Goal: Task Accomplishment & Management: Use online tool/utility

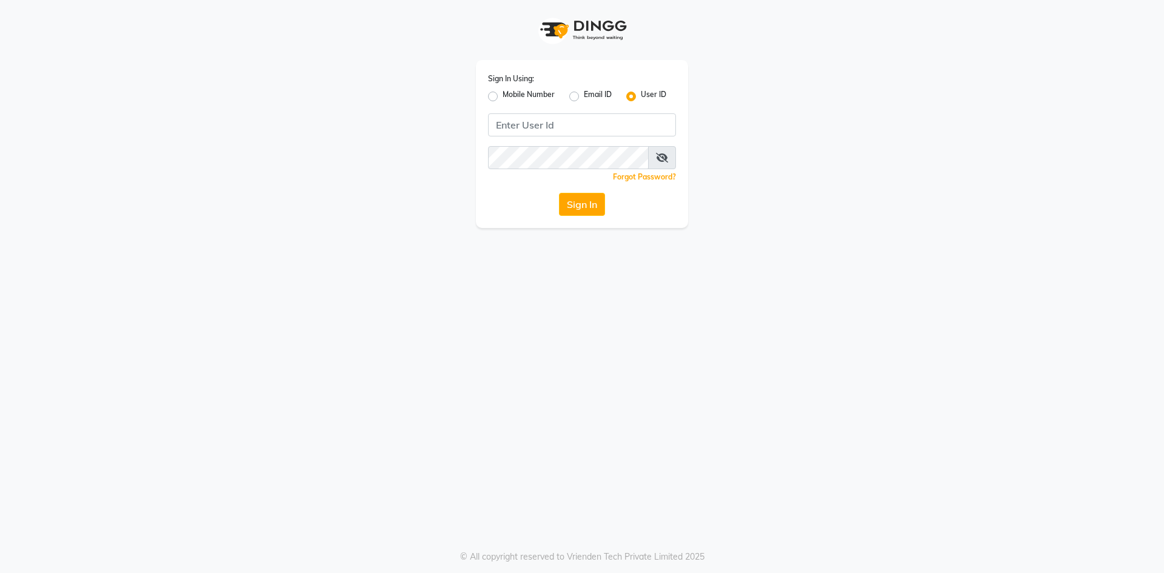
click at [503, 98] on label "Mobile Number" at bounding box center [529, 96] width 52 height 15
click at [503, 97] on input "Mobile Number" at bounding box center [507, 93] width 8 height 8
radio input "true"
radio input "false"
click at [557, 126] on input "Username" at bounding box center [602, 124] width 147 height 23
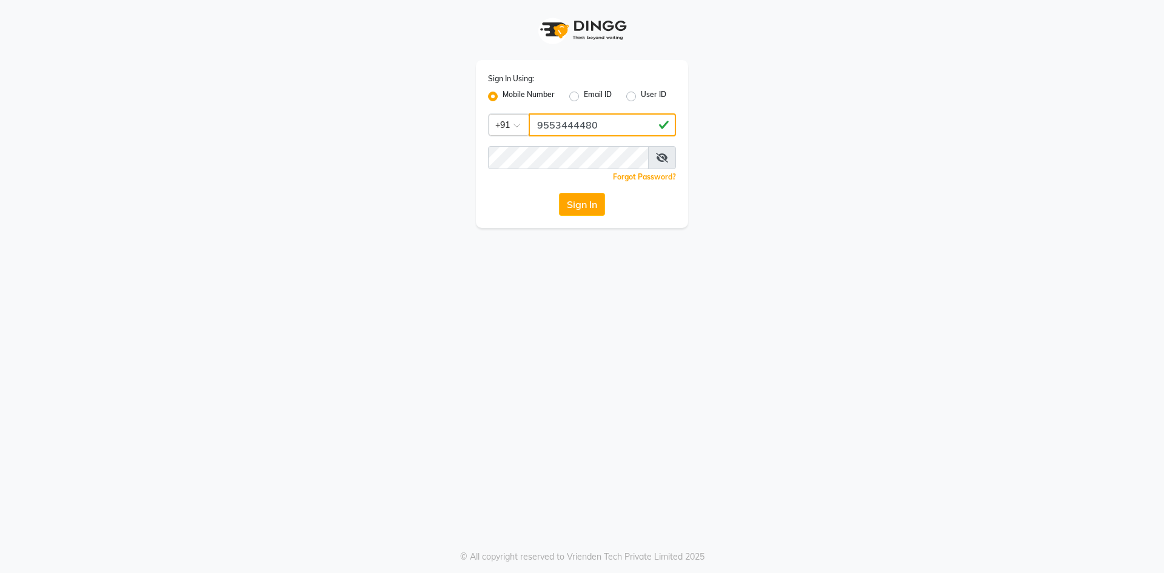
type input "9553444480"
click at [559, 193] on button "Sign In" at bounding box center [582, 204] width 46 height 23
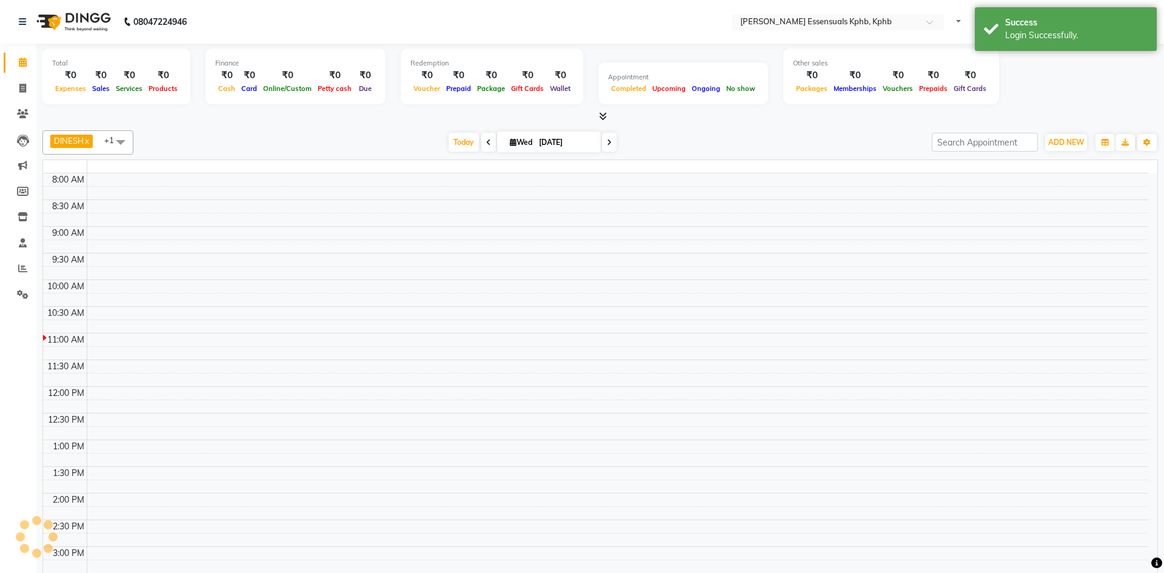
select select "en"
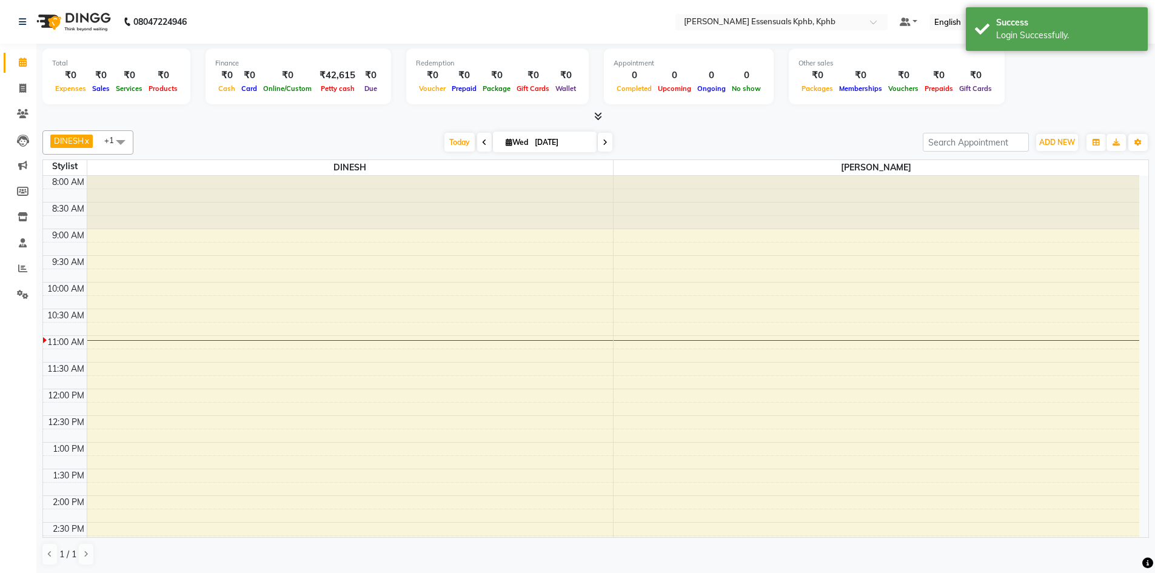
click at [596, 114] on icon at bounding box center [598, 116] width 8 height 9
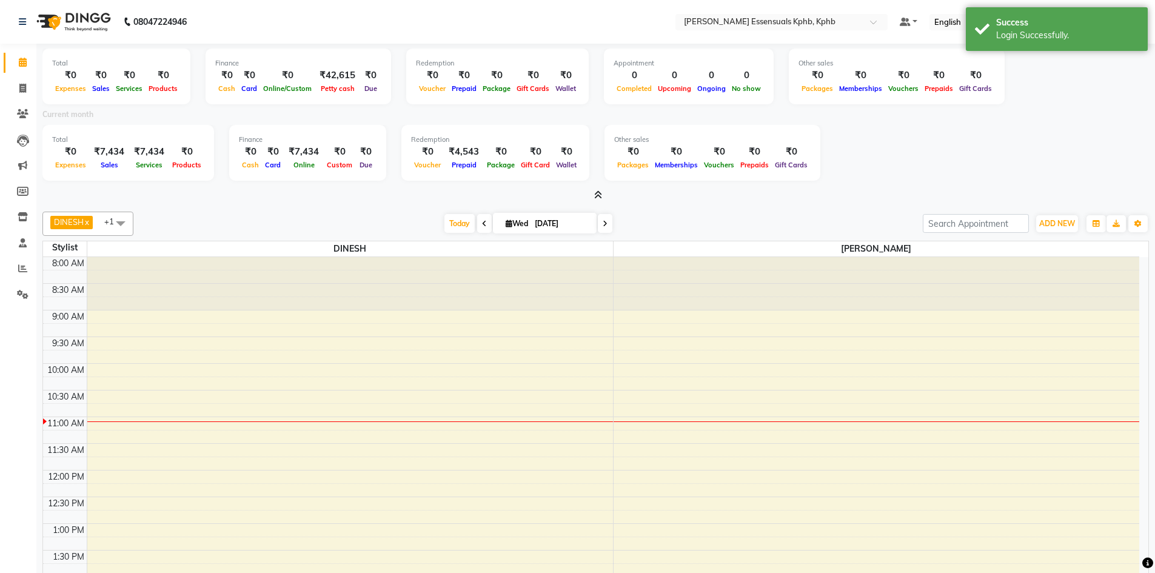
click at [585, 194] on div at bounding box center [595, 195] width 1107 height 13
click at [598, 192] on icon at bounding box center [598, 194] width 8 height 9
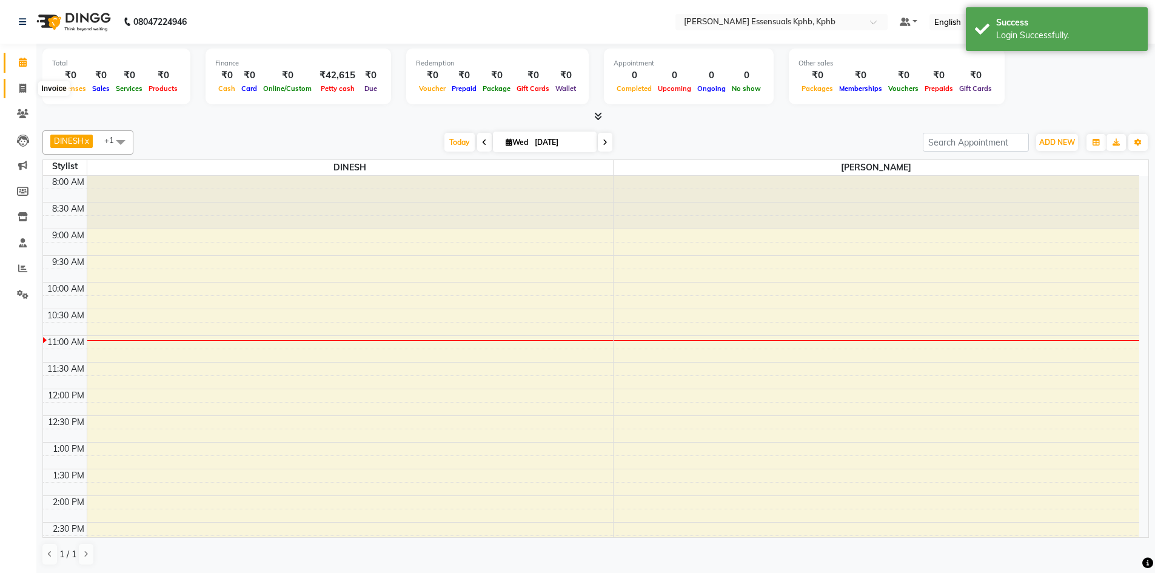
click at [22, 85] on icon at bounding box center [22, 88] width 7 height 9
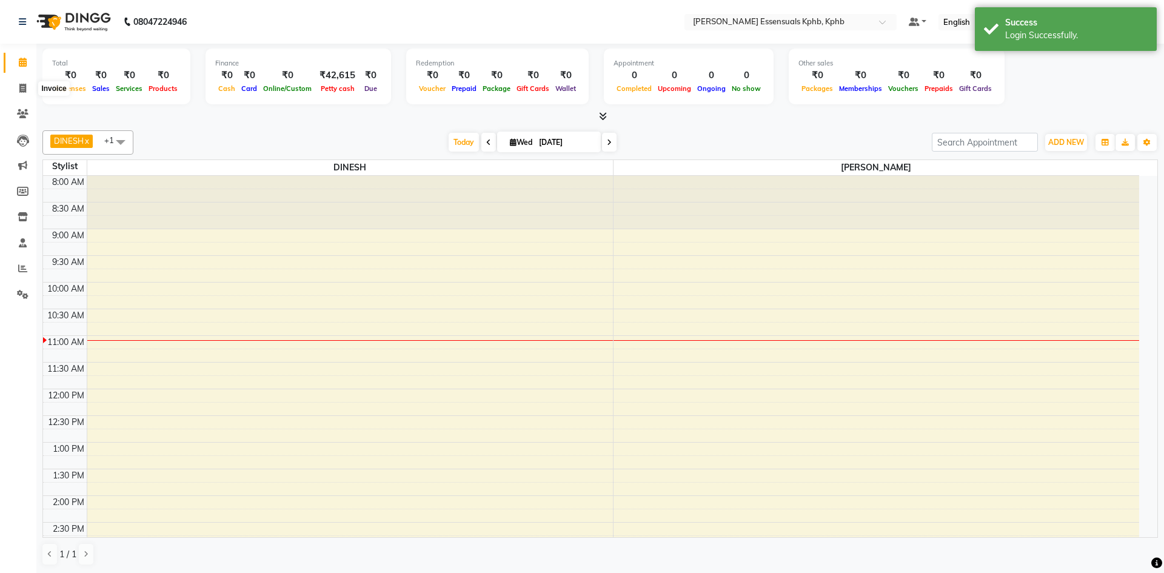
select select "5938"
select select "service"
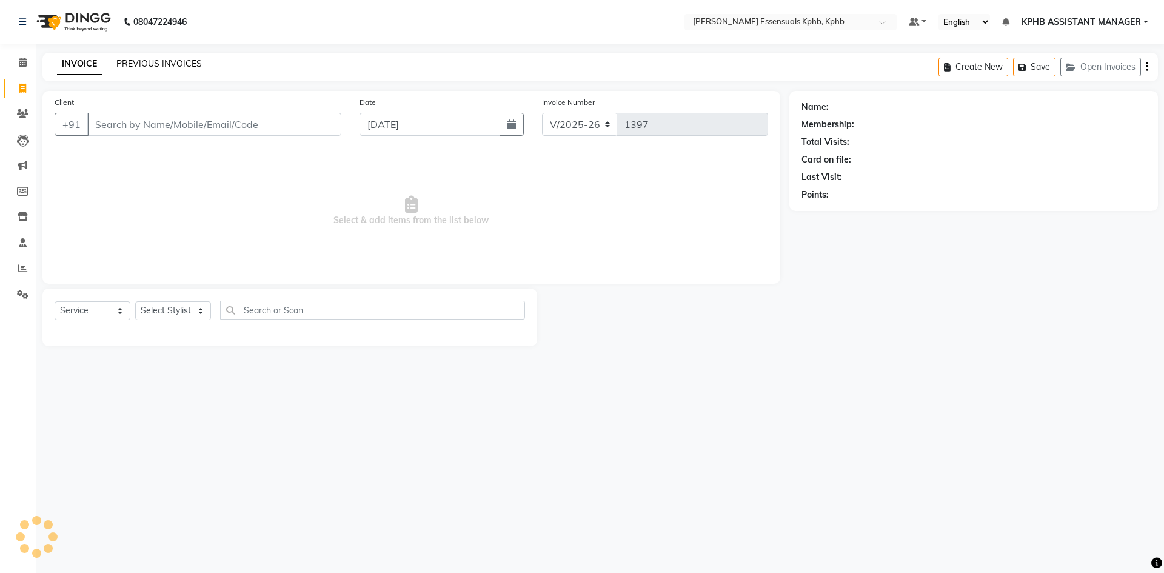
click at [178, 64] on link "PREVIOUS INVOICES" at bounding box center [159, 63] width 86 height 11
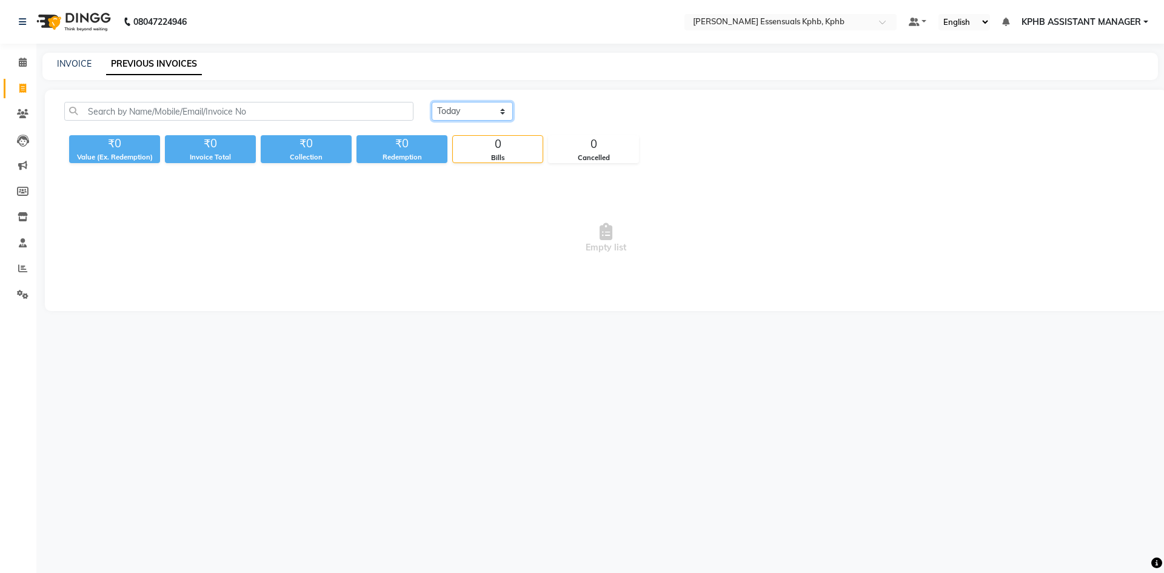
click at [455, 116] on select "Today Yesterday Custom Range" at bounding box center [472, 111] width 81 height 19
click at [432, 102] on select "Today Yesterday Custom Range" at bounding box center [472, 111] width 81 height 19
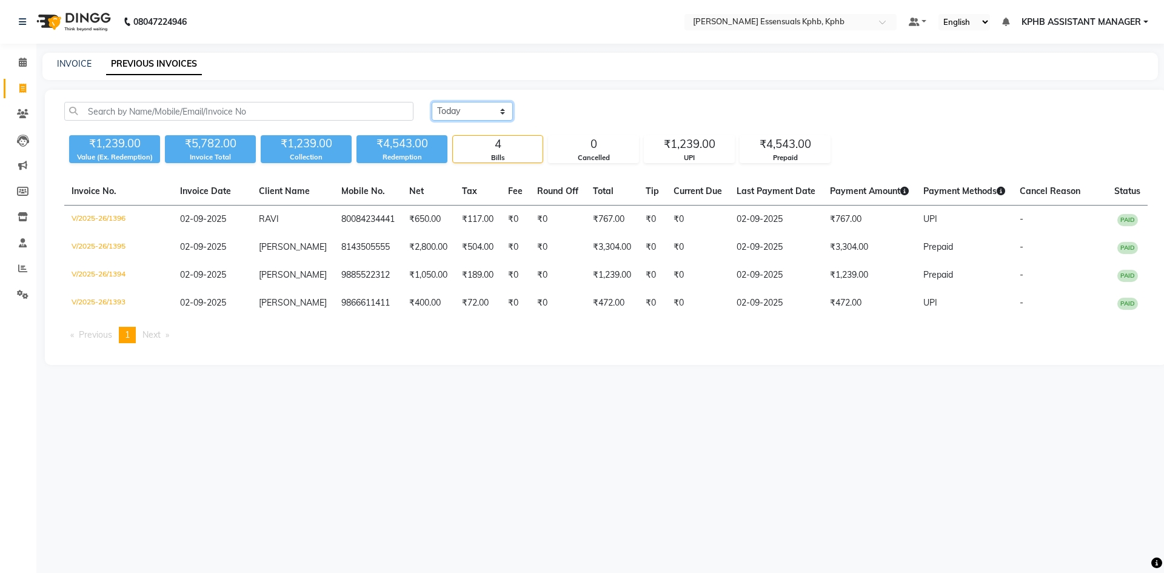
drag, startPoint x: 483, startPoint y: 111, endPoint x: 485, endPoint y: 118, distance: 7.7
click at [483, 111] on select "Today Yesterday Custom Range" at bounding box center [472, 111] width 81 height 19
select select "range"
click at [432, 102] on select "Today Yesterday Custom Range" at bounding box center [472, 111] width 81 height 19
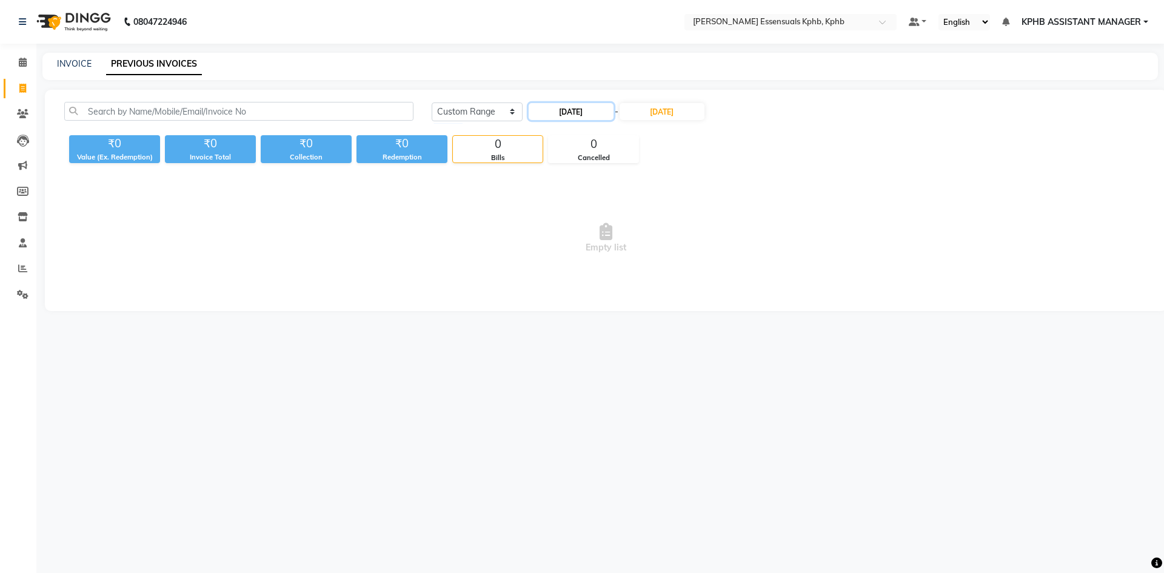
click at [597, 115] on input "[DATE]" at bounding box center [571, 111] width 85 height 17
select select "9"
select select "2025"
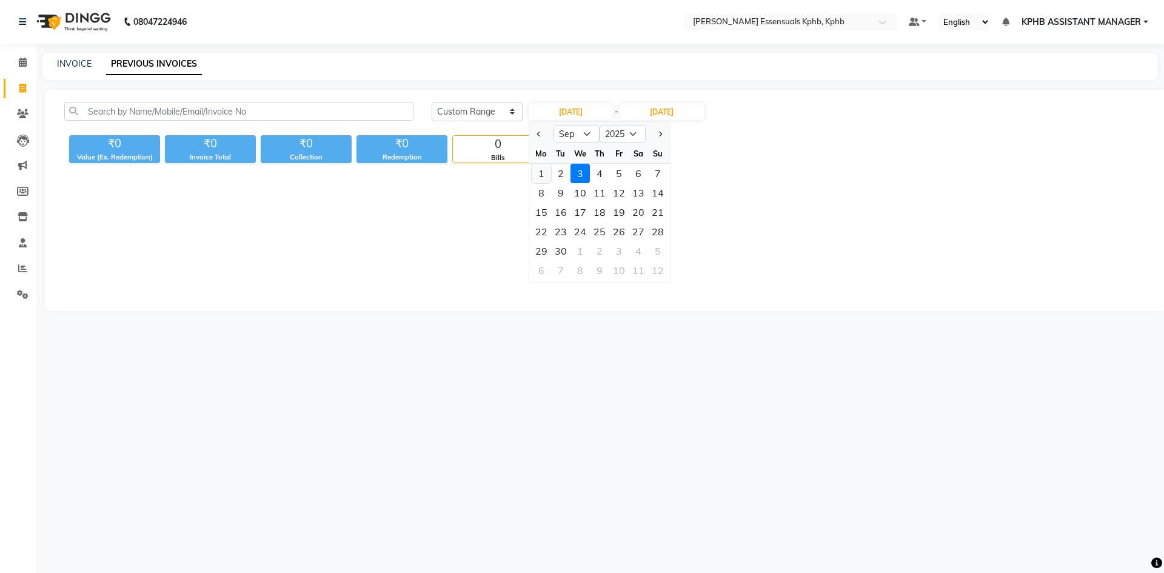
click at [546, 172] on div "1" at bounding box center [541, 173] width 19 height 19
type input "01-09-2025"
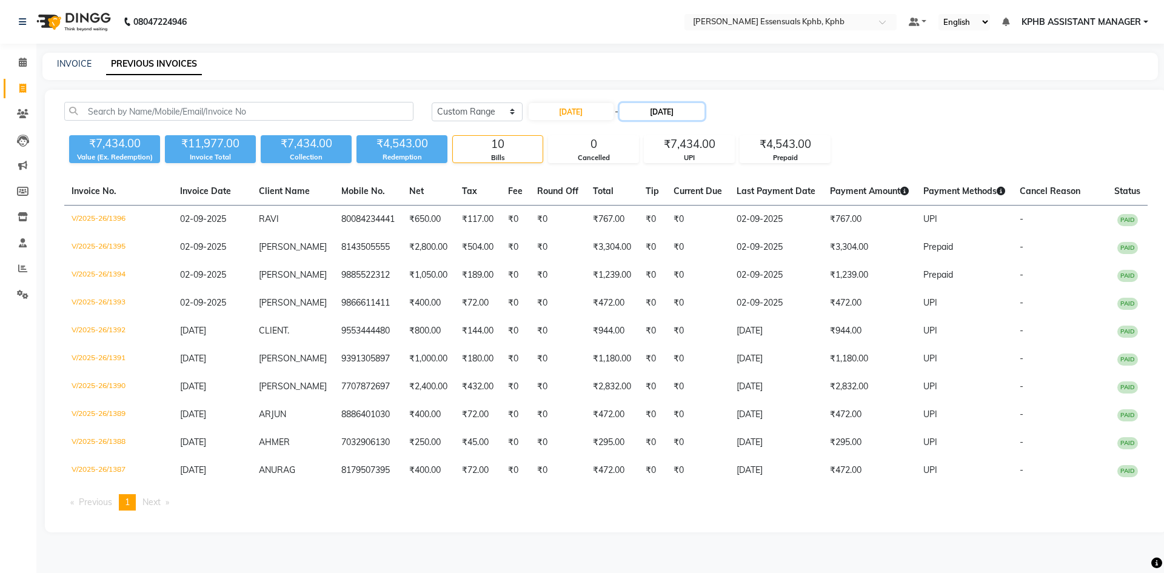
click at [659, 113] on input "[DATE]" at bounding box center [662, 111] width 85 height 17
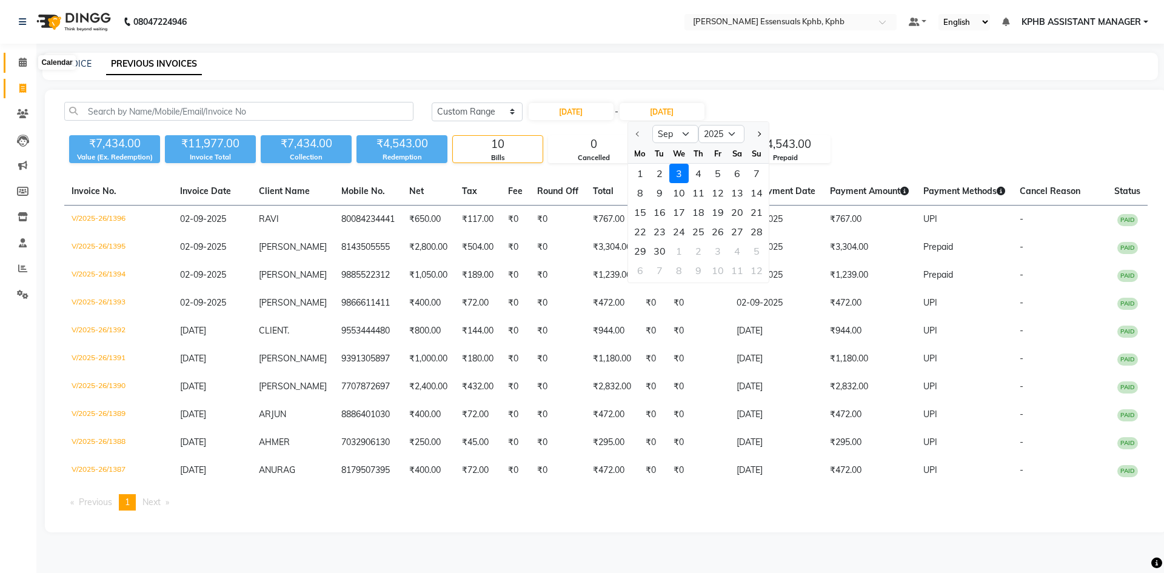
click at [21, 56] on span at bounding box center [22, 63] width 21 height 14
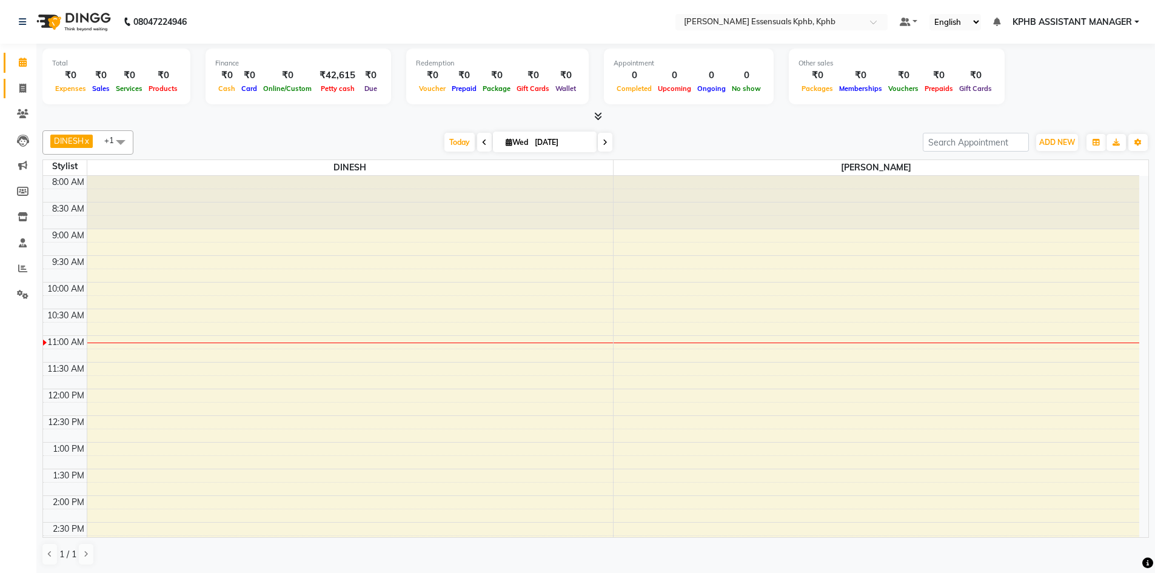
drag, startPoint x: 18, startPoint y: 84, endPoint x: 30, endPoint y: 84, distance: 11.5
click at [18, 84] on span at bounding box center [22, 89] width 21 height 14
select select "service"
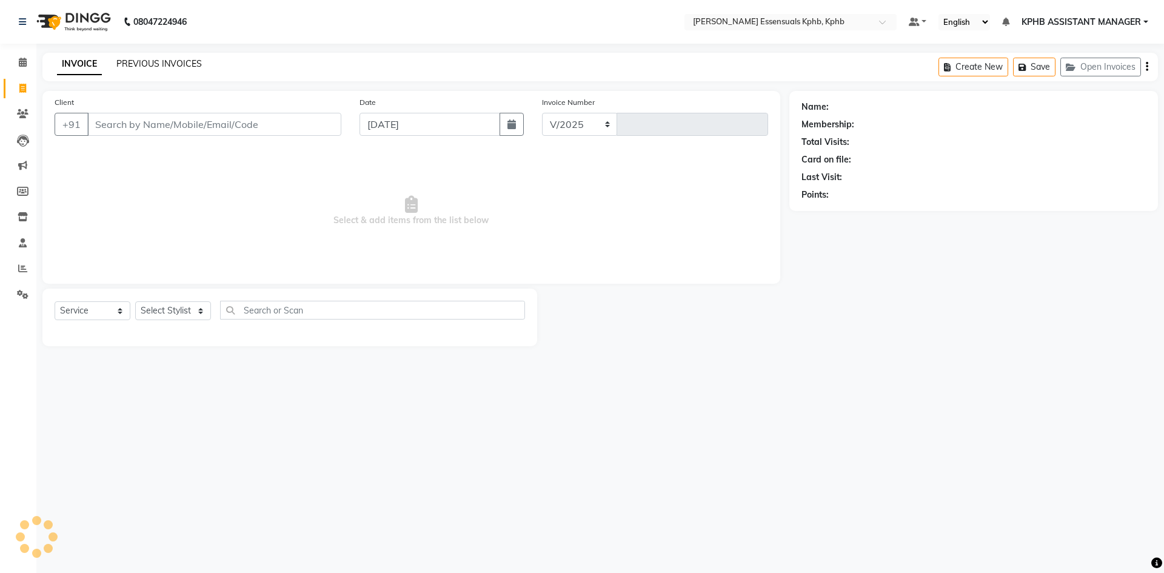
select select "5938"
type input "1397"
click at [158, 64] on link "PREVIOUS INVOICES" at bounding box center [159, 63] width 86 height 11
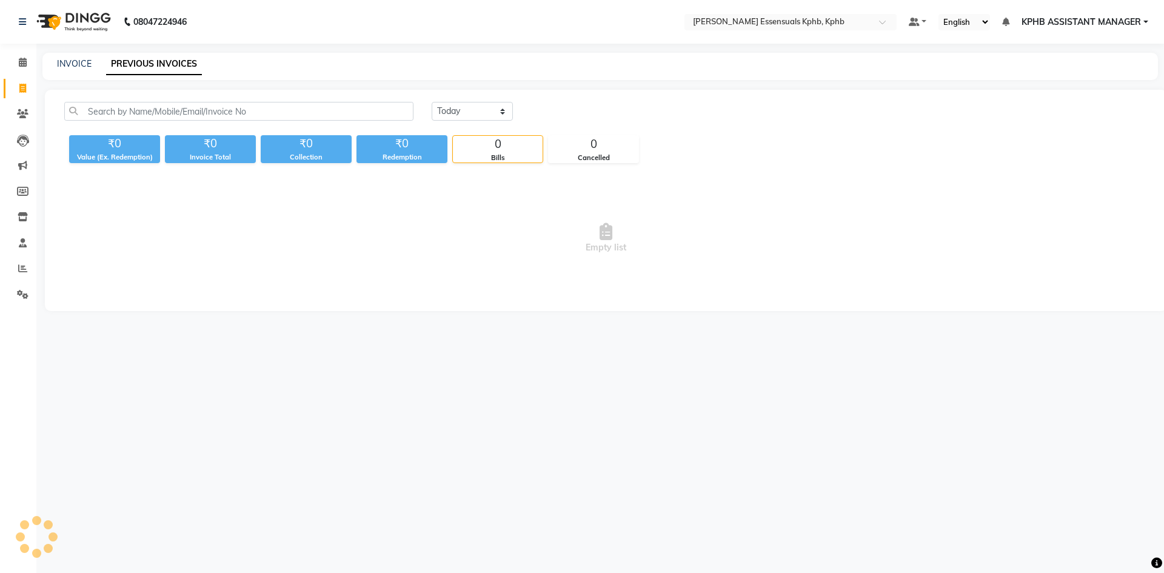
click at [460, 121] on div "Today Yesterday Custom Range" at bounding box center [790, 116] width 734 height 29
drag, startPoint x: 463, startPoint y: 110, endPoint x: 461, endPoint y: 117, distance: 7.7
click at [463, 110] on select "Today Yesterday Custom Range" at bounding box center [472, 111] width 81 height 19
select select "yesterday"
click at [432, 102] on select "Today Yesterday Custom Range" at bounding box center [472, 111] width 81 height 19
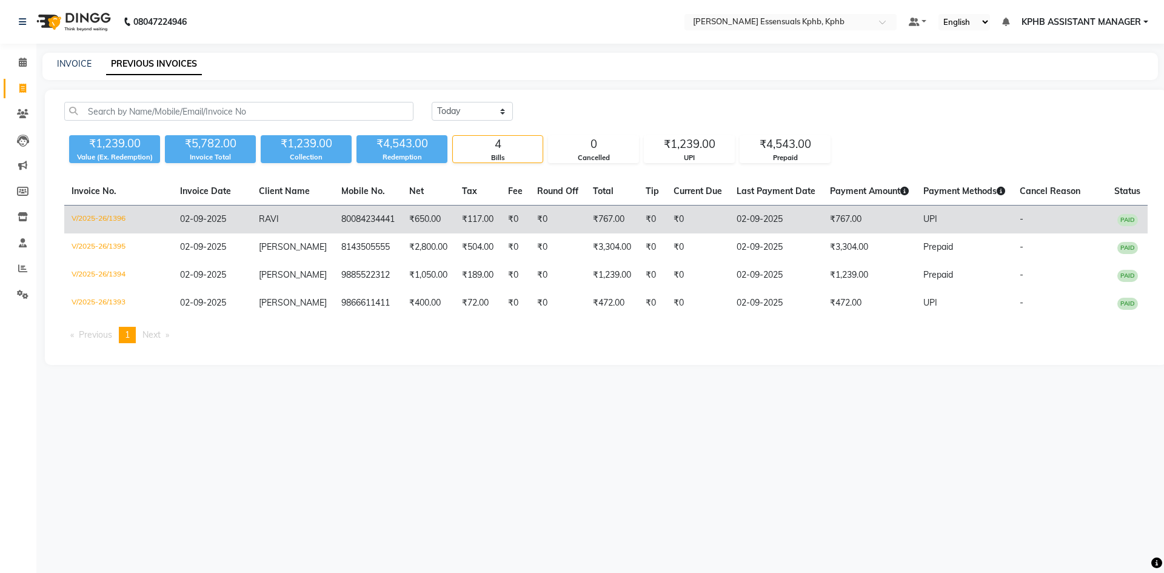
click at [613, 227] on td "₹767.00" at bounding box center [612, 220] width 53 height 29
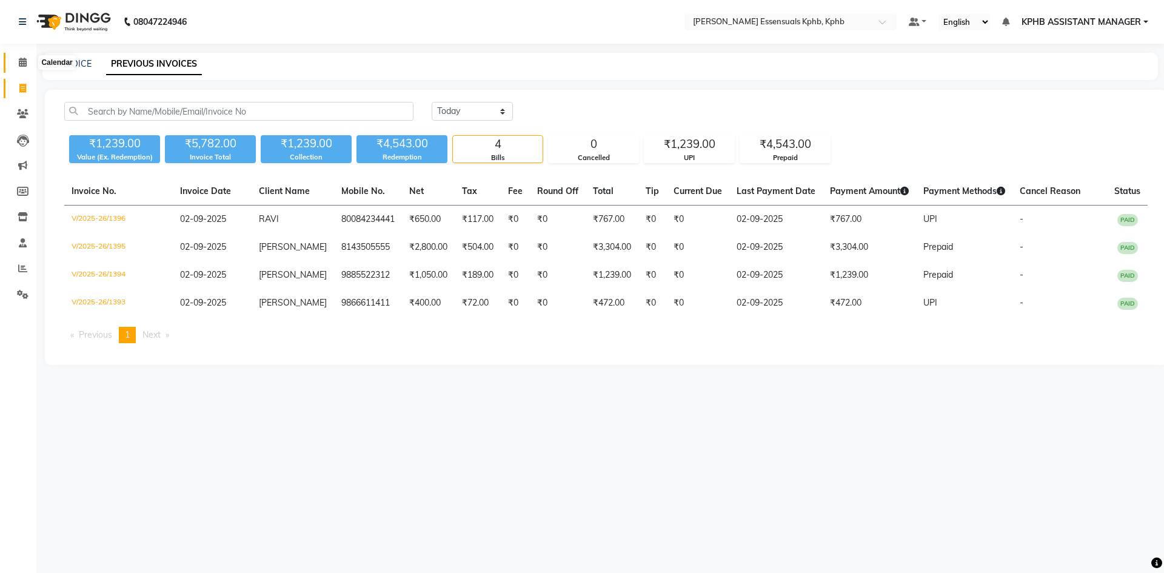
click at [28, 63] on span at bounding box center [22, 63] width 21 height 14
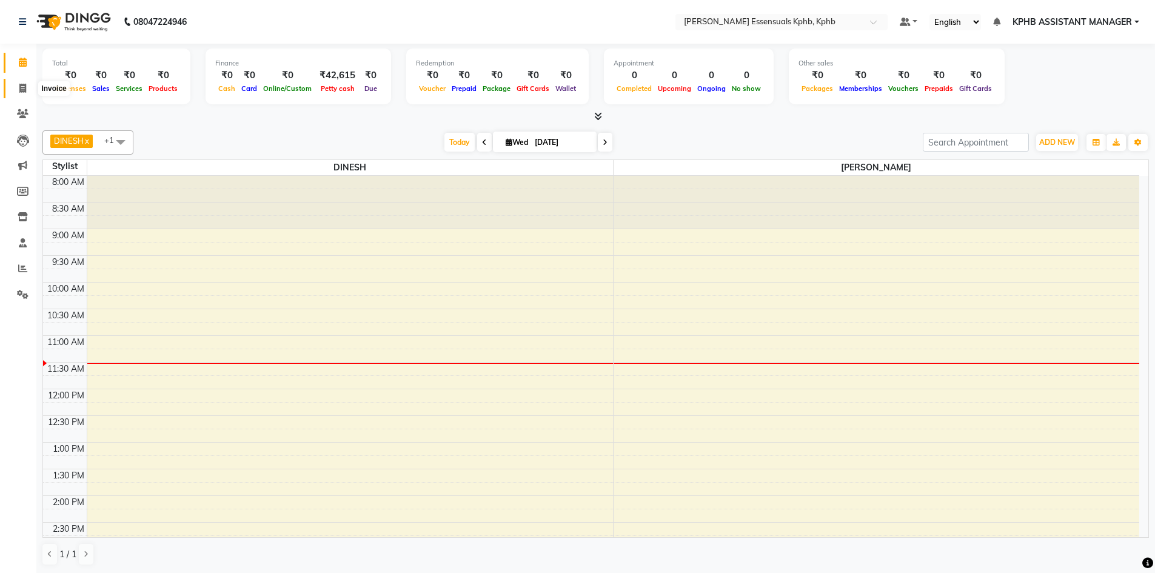
click at [14, 88] on span at bounding box center [22, 89] width 21 height 14
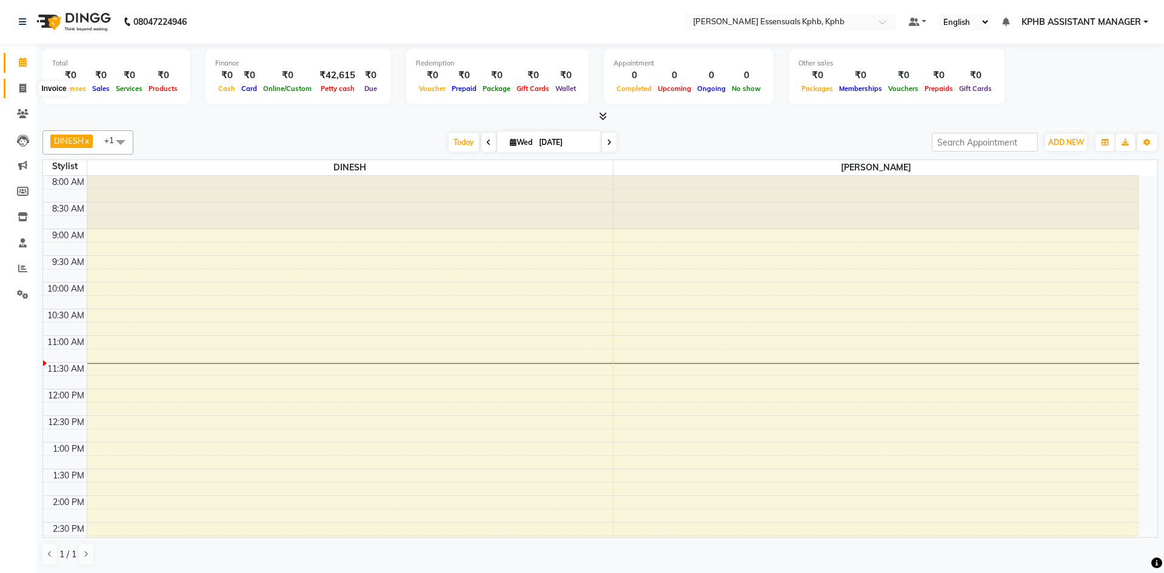
select select "5938"
select select "service"
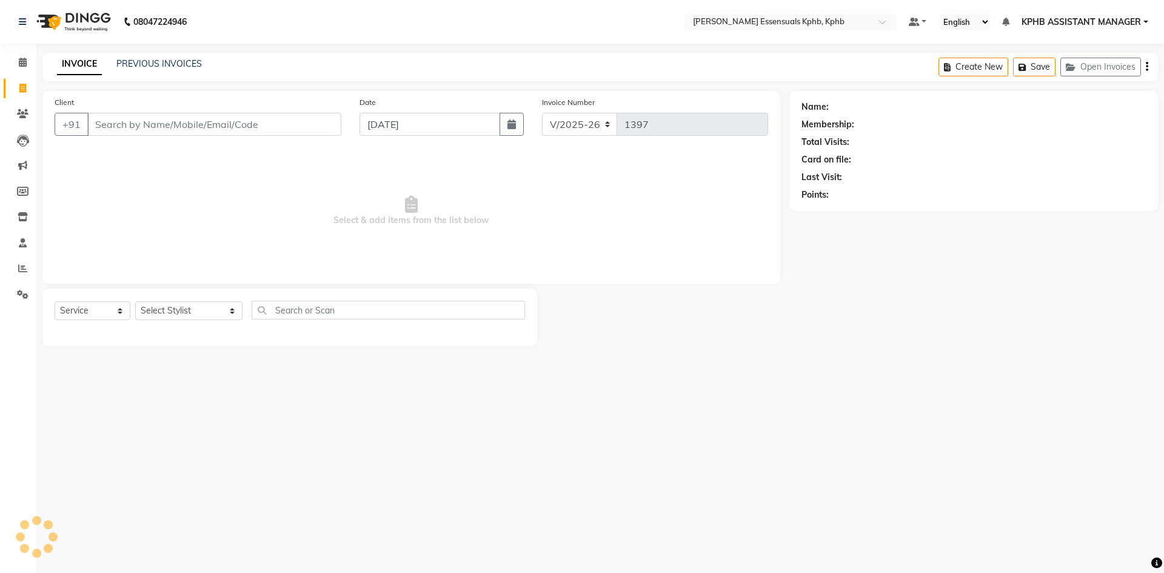
click at [164, 300] on div "Select Service Product Membership Package Voucher Prepaid Gift Card Select Styl…" at bounding box center [289, 318] width 495 height 58
click at [172, 319] on select "Select Stylist ARSLAN DINESH GLORY KPHB ASSISTANT MANAGER KRISHNA VENI MANJULA …" at bounding box center [188, 310] width 107 height 19
select select "85168"
click at [135, 301] on select "Select Stylist ARSLAN DINESH GLORY KPHB ASSISTANT MANAGER KRISHNA VENI MANJULA …" at bounding box center [188, 310] width 107 height 19
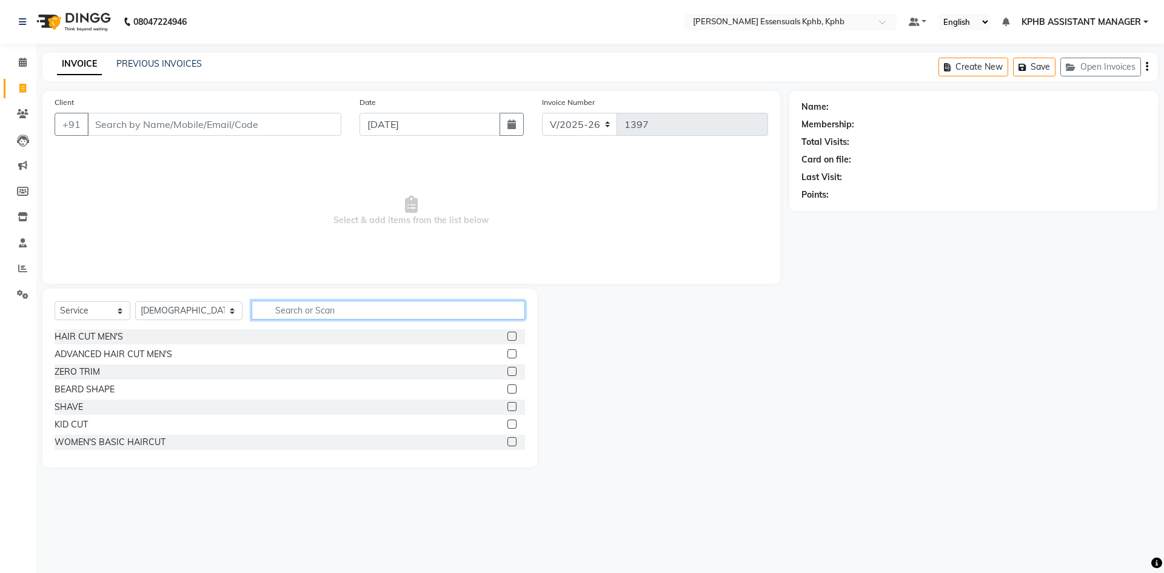
click at [318, 312] on input "text" at bounding box center [389, 310] width 274 height 19
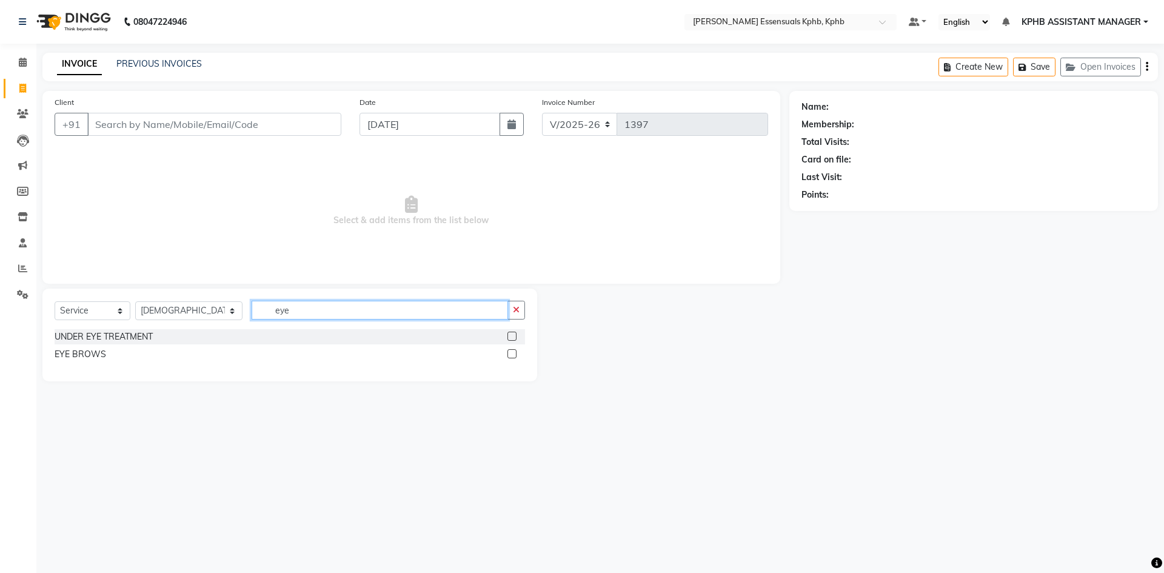
type input "eye"
click at [511, 357] on label at bounding box center [512, 353] width 9 height 9
click at [511, 357] on input "checkbox" at bounding box center [512, 355] width 8 height 8
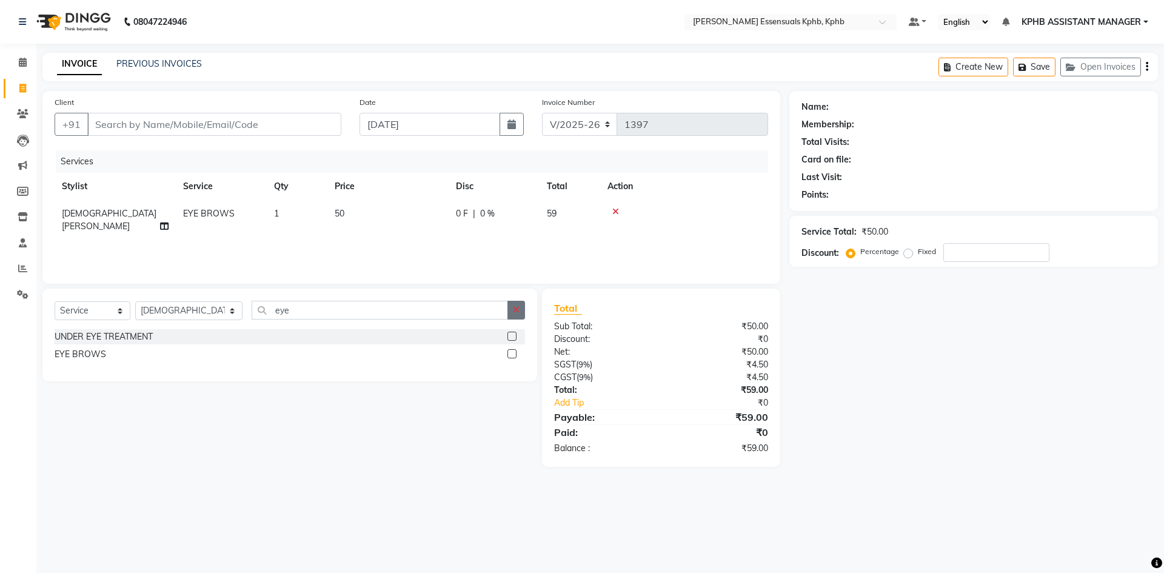
checkbox input "false"
click at [522, 305] on button "button" at bounding box center [517, 310] width 18 height 19
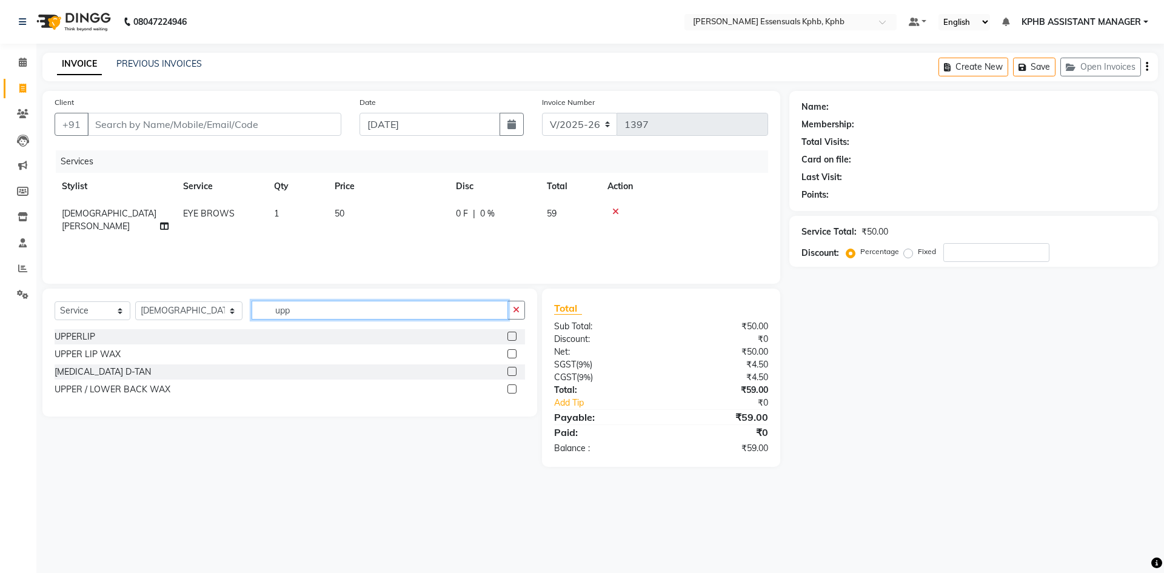
type input "upp"
click at [515, 339] on label at bounding box center [512, 336] width 9 height 9
click at [515, 339] on input "checkbox" at bounding box center [512, 337] width 8 height 8
checkbox input "true"
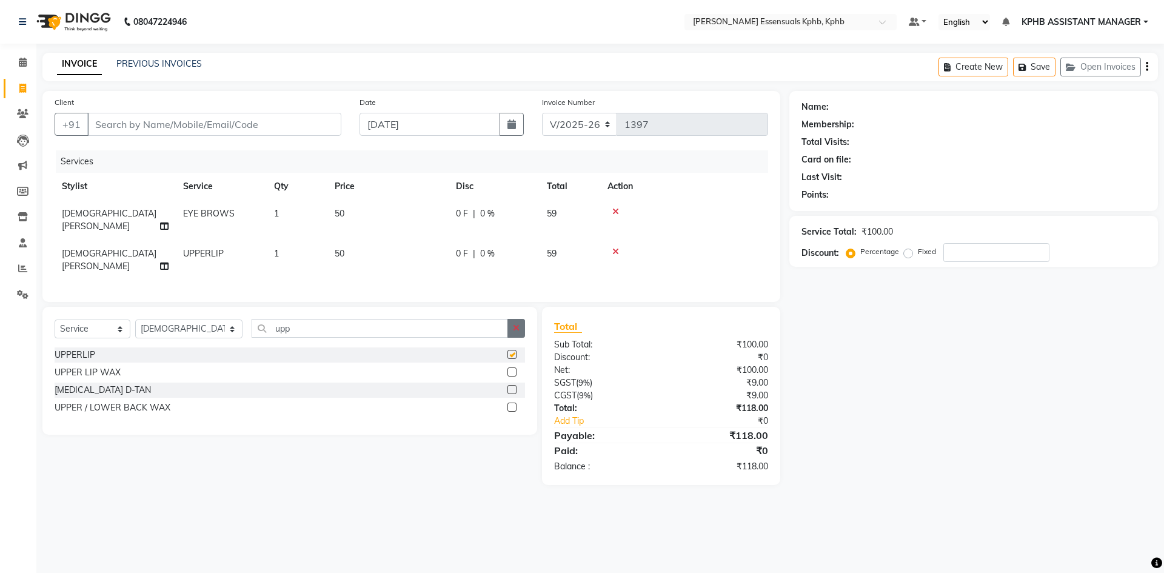
click at [517, 319] on button "button" at bounding box center [517, 328] width 18 height 19
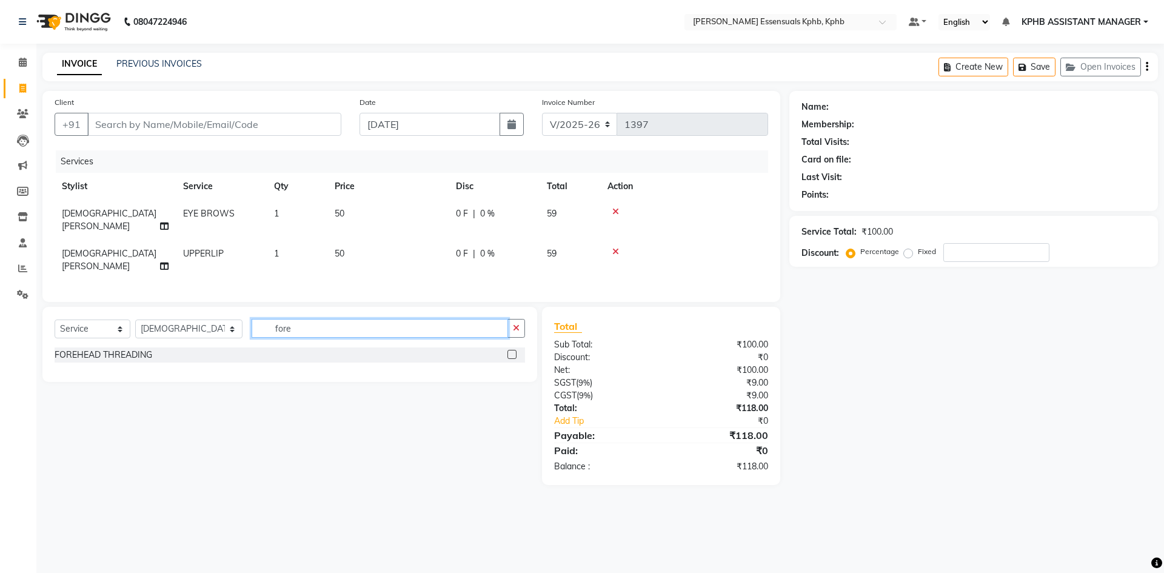
type input "fore"
click at [515, 350] on label at bounding box center [512, 354] width 9 height 9
click at [515, 351] on input "checkbox" at bounding box center [512, 355] width 8 height 8
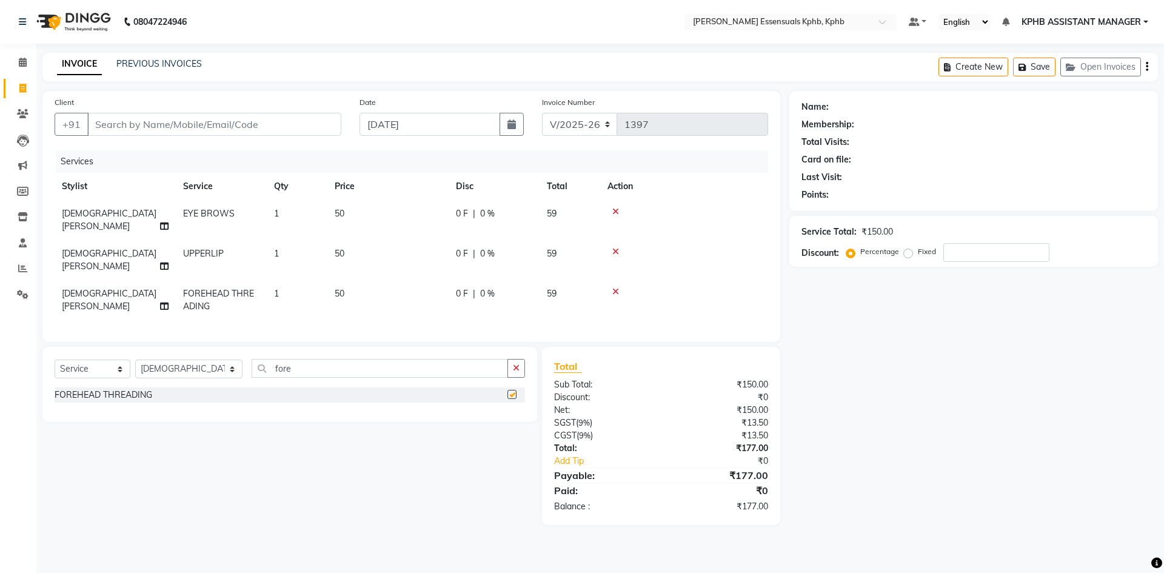
checkbox input "false"
click at [217, 130] on input "Client" at bounding box center [214, 124] width 254 height 23
type input "9"
type input "0"
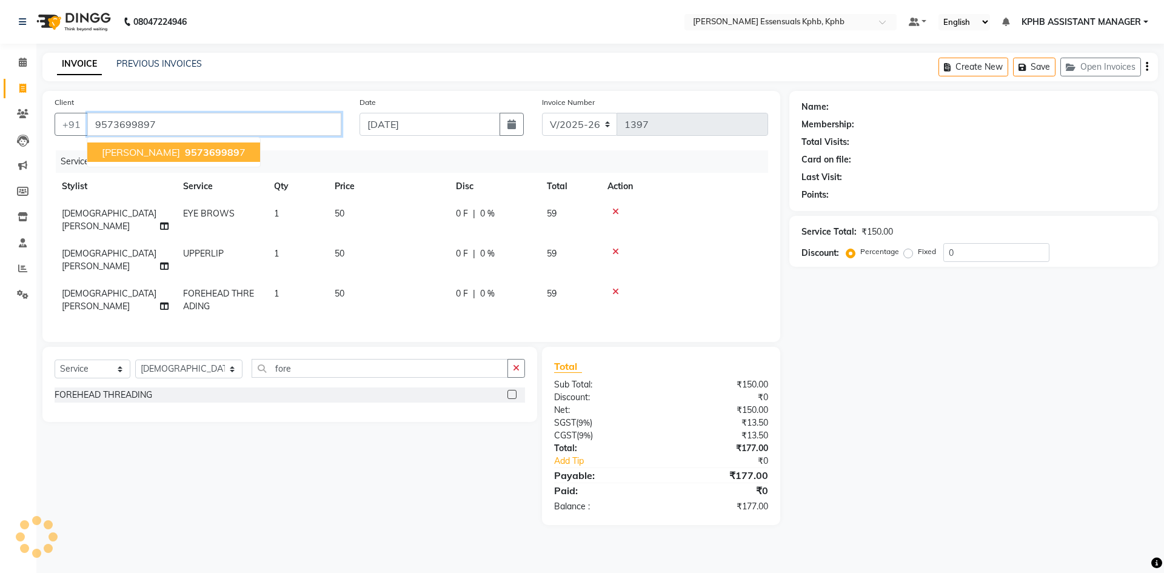
type input "9573699897"
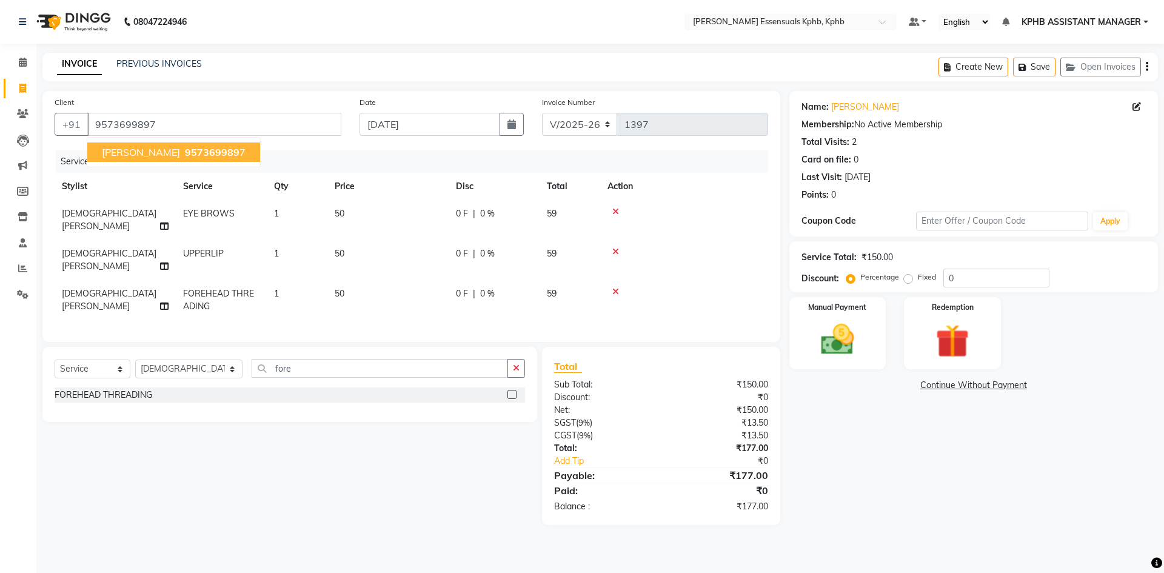
click at [526, 349] on div "Select Service Product Membership Package Voucher Prepaid Gift Card Select Styl…" at bounding box center [289, 384] width 495 height 75
click at [519, 364] on icon "button" at bounding box center [516, 368] width 7 height 8
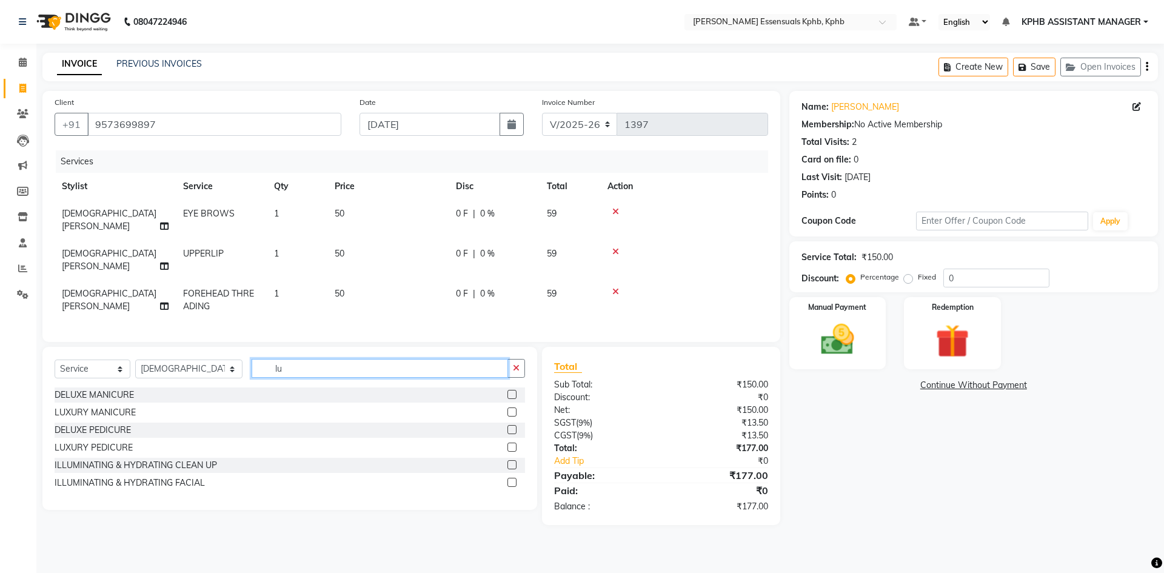
type input "lu"
click at [512, 443] on label at bounding box center [512, 447] width 9 height 9
click at [512, 444] on input "checkbox" at bounding box center [512, 448] width 8 height 8
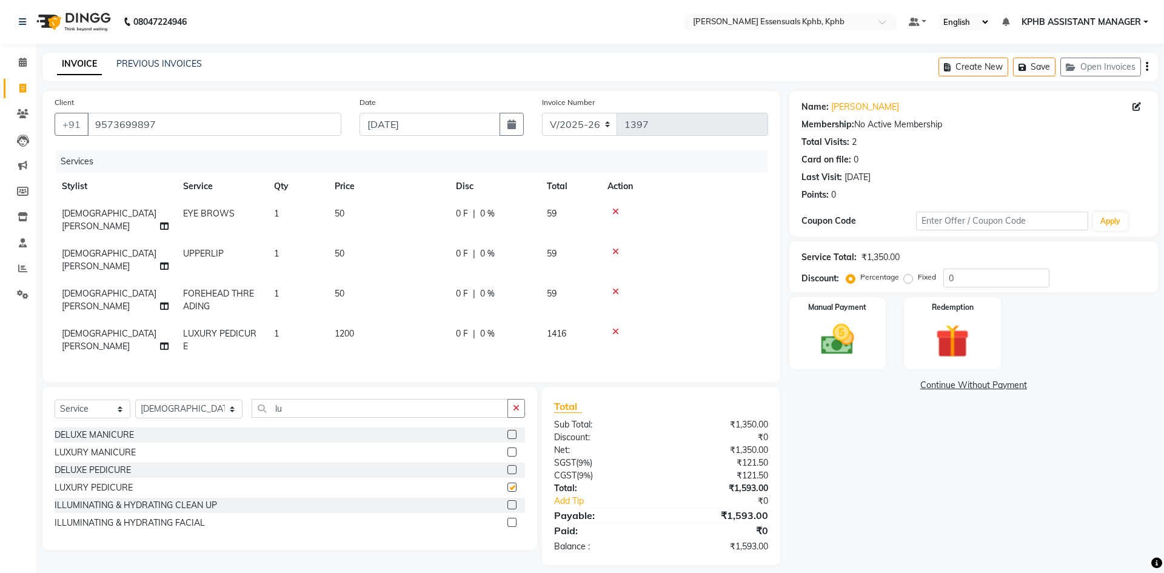
checkbox input "false"
click at [326, 320] on td "1" at bounding box center [297, 340] width 61 height 40
select select "85168"
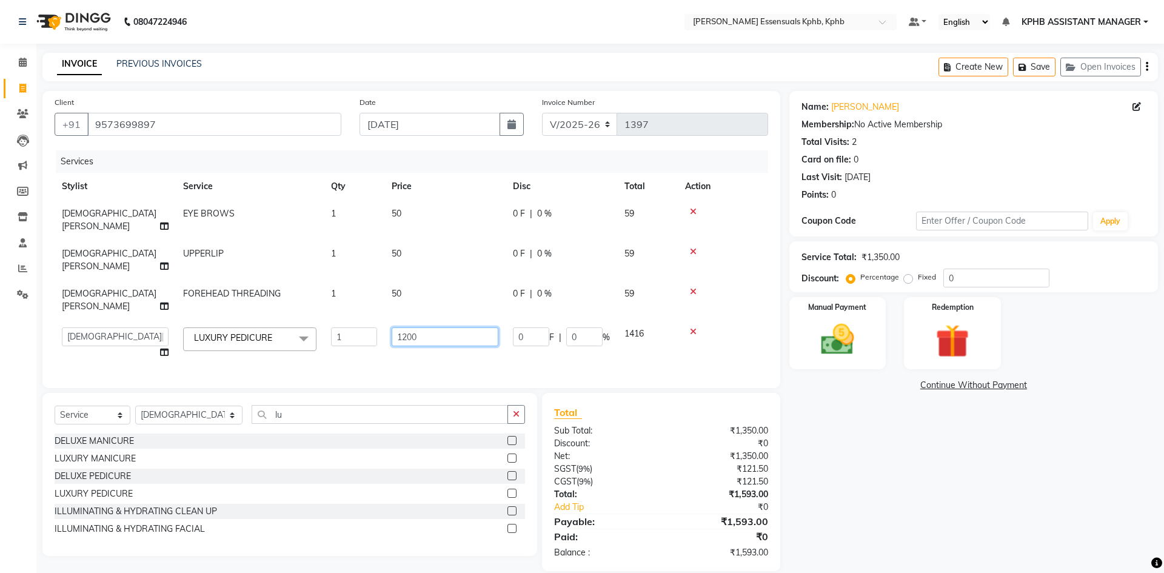
drag, startPoint x: 441, startPoint y: 295, endPoint x: 170, endPoint y: 307, distance: 270.8
click at [170, 320] on tr "ARSLAN DINESH GLORY KPHB ASSISTANT MANAGER KRISHNA VENI MANJULA NIKHITHA RADHA …" at bounding box center [412, 343] width 714 height 46
type input "1534"
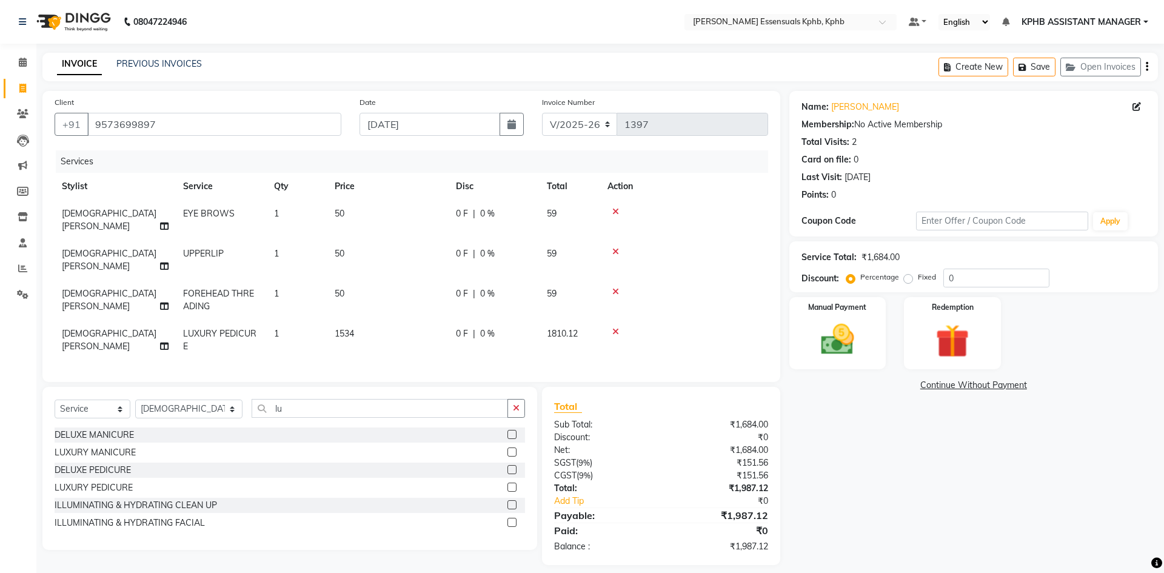
click at [739, 485] on div "Total Sub Total: ₹1,684.00 Discount: ₹0 Net: ₹1,684.00 SGST ( 9% ) ₹151.56 CGST…" at bounding box center [661, 476] width 214 height 154
click at [817, 332] on img at bounding box center [838, 340] width 56 height 40
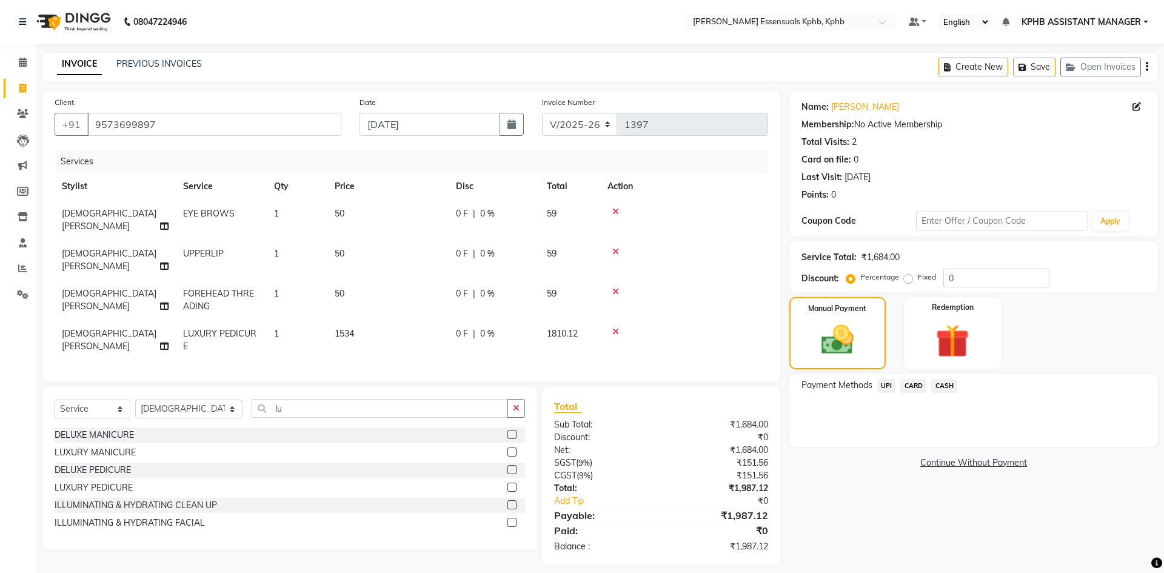
click at [890, 383] on span "UPI" at bounding box center [887, 386] width 19 height 14
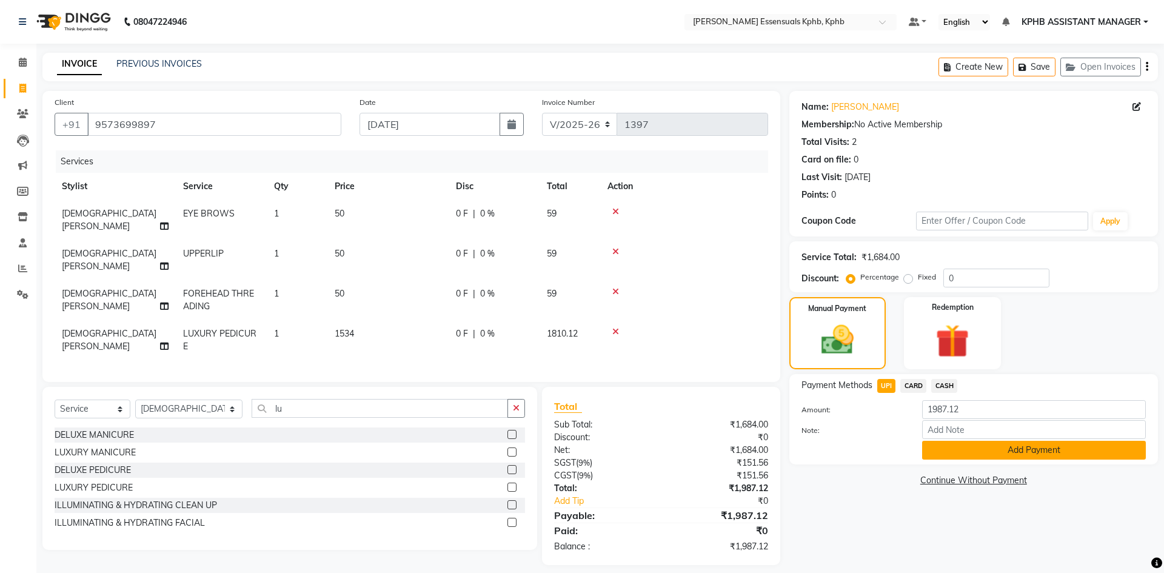
click at [1101, 452] on button "Add Payment" at bounding box center [1034, 450] width 224 height 19
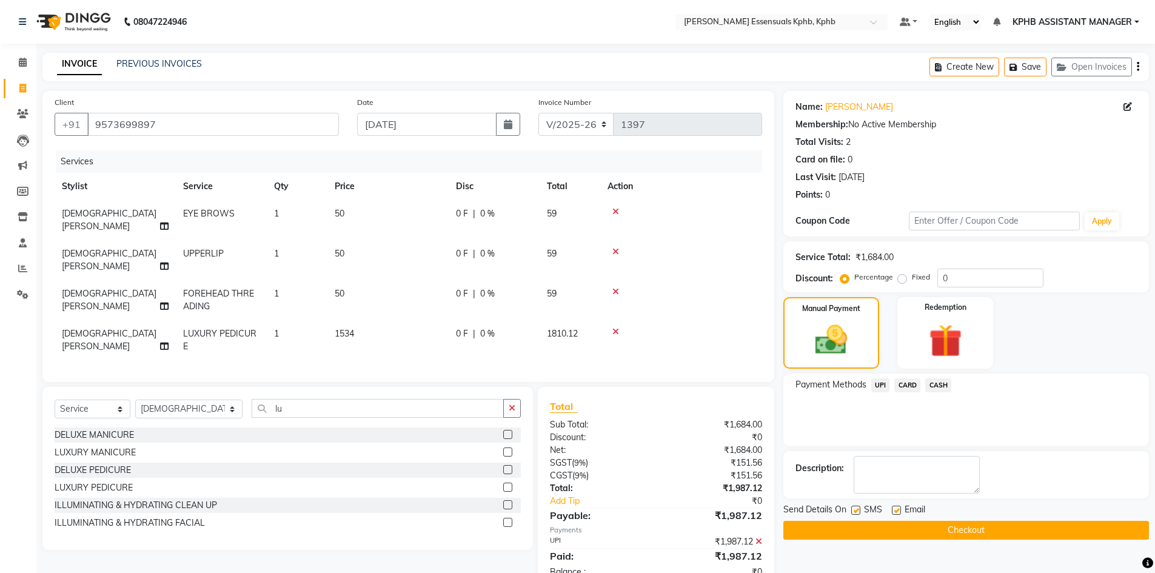
scroll to position [19, 0]
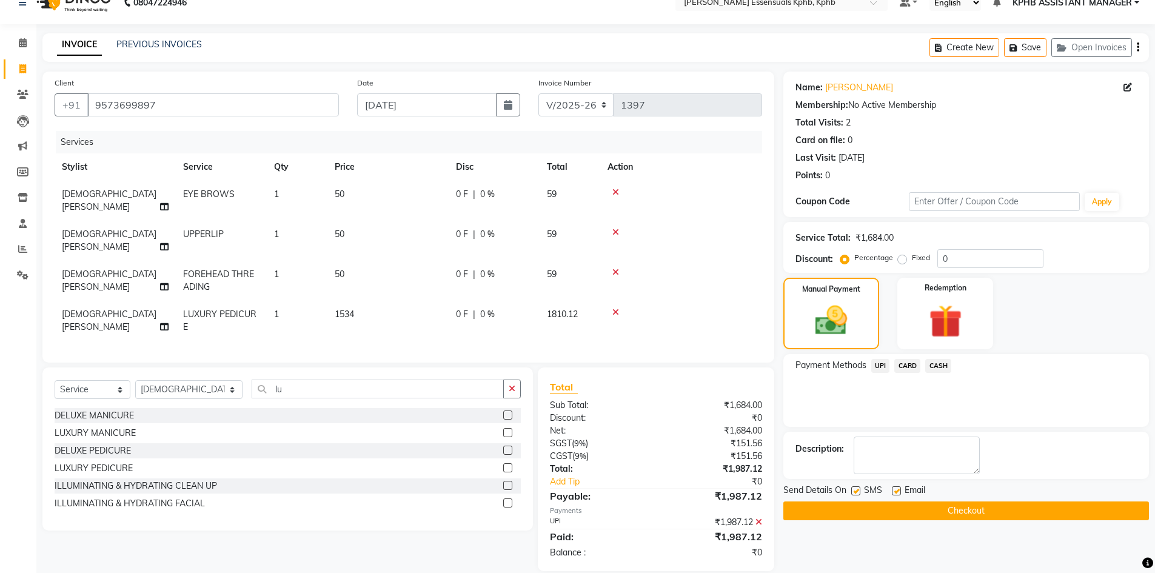
click at [920, 510] on button "Checkout" at bounding box center [967, 511] width 366 height 19
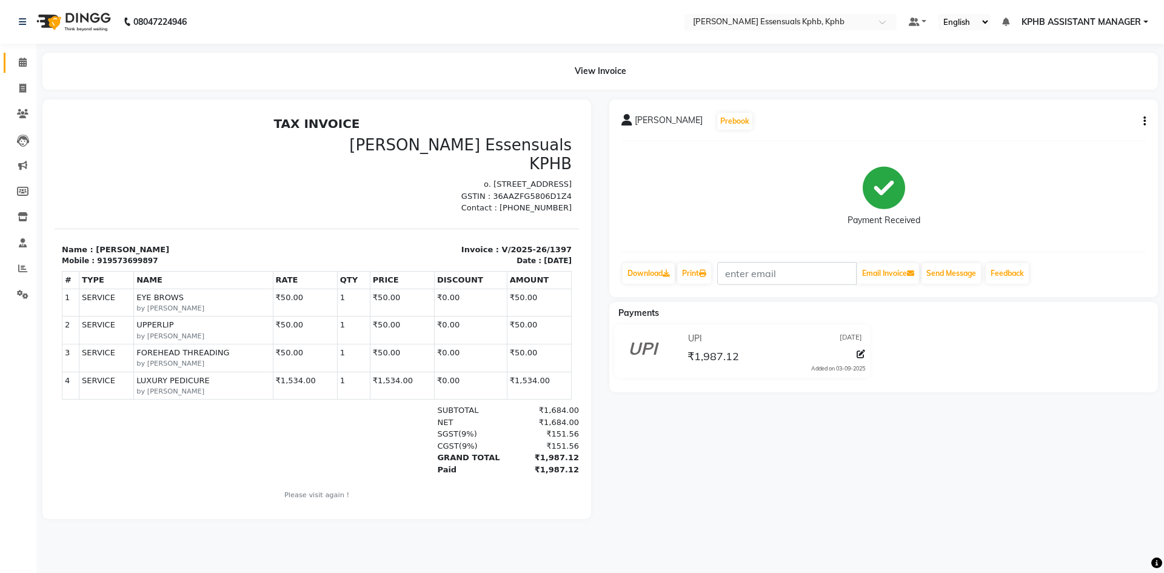
click at [10, 66] on link "Calendar" at bounding box center [18, 63] width 29 height 20
